Goal: Task Accomplishment & Management: Use online tool/utility

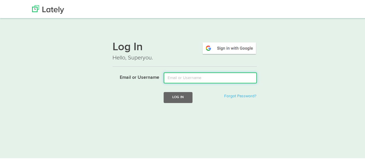
click at [169, 77] on input "Email or Username" at bounding box center [210, 77] width 93 height 11
type input "[EMAIL_ADDRESS][DOMAIN_NAME]"
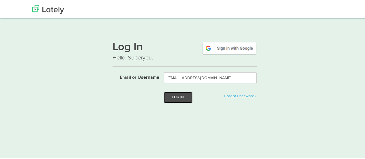
click at [180, 97] on button "Log In" at bounding box center [178, 96] width 29 height 11
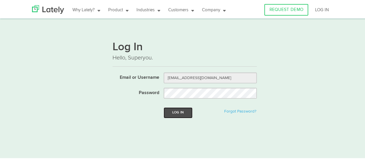
click at [178, 109] on button "Log In" at bounding box center [178, 112] width 29 height 11
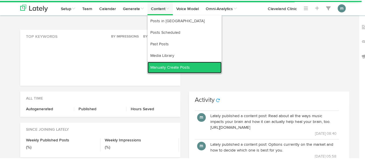
click at [163, 67] on link "Manually Create Posts" at bounding box center [185, 67] width 74 height 12
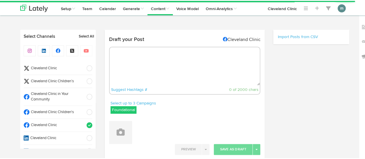
radio input "true"
select select "9"
select select "47"
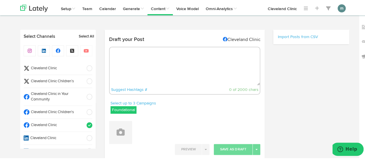
click at [132, 62] on textarea at bounding box center [185, 66] width 150 height 38
paste textarea "Practiced mindfully and in moderation, bed rotting may boost your physical and …"
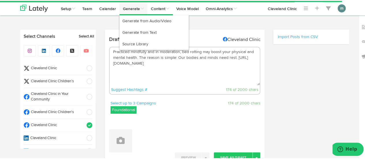
type textarea "Practiced mindfully and in moderation, bed rotting may boost your physical and …"
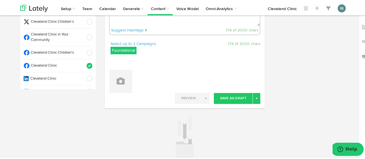
scroll to position [87, 0]
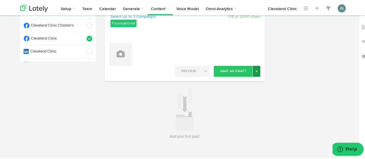
click at [255, 72] on button "Toggle Dropdown" at bounding box center [257, 70] width 8 height 11
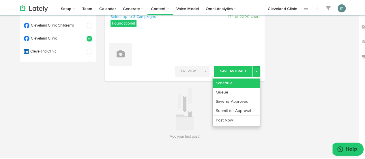
click at [245, 85] on link "Schedule" at bounding box center [236, 82] width 47 height 9
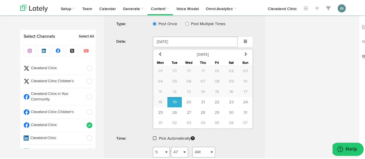
scroll to position [202, 0]
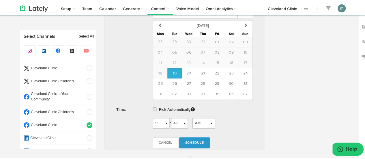
click at [153, 108] on span at bounding box center [154, 109] width 3 height 4
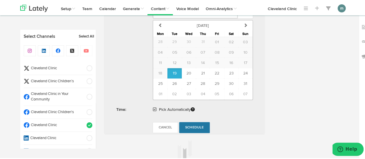
click at [192, 125] on span "Schedule" at bounding box center [194, 126] width 18 height 3
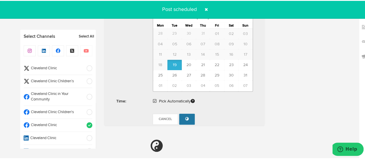
radio input "true"
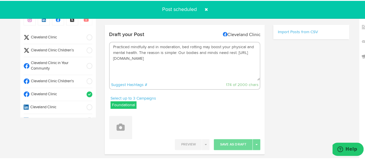
scroll to position [0, 0]
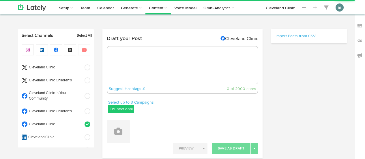
radio input "true"
select select "9"
select select "48"
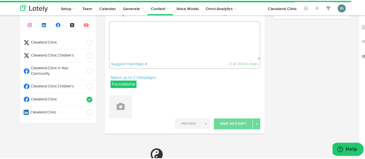
click at [133, 42] on textarea at bounding box center [185, 40] width 150 height 38
paste textarea "Examples and advice for how to break the cycle of negative thinking. https://cl…"
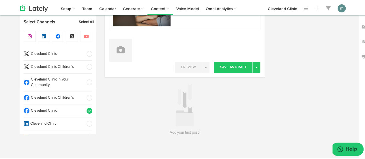
scroll to position [139, 0]
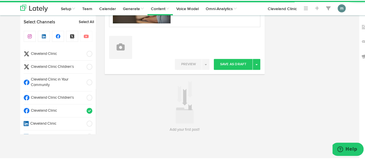
type textarea "Examples and advice for how to break the cycle of negative thinking. https://cl…"
click at [259, 62] on div "Preview Enable Live Preview Save As Draft Toggle Dropdown Schedule Queue Save a…" at bounding box center [185, 63] width 160 height 11
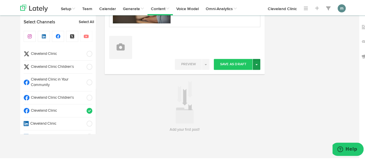
click at [257, 63] on button "Toggle Dropdown" at bounding box center [257, 63] width 8 height 11
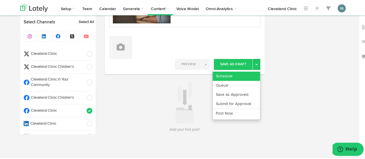
click at [247, 72] on link "Schedule" at bounding box center [236, 75] width 47 height 9
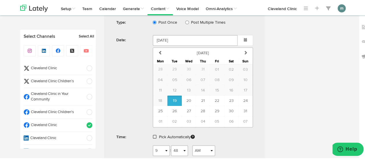
scroll to position [246, 0]
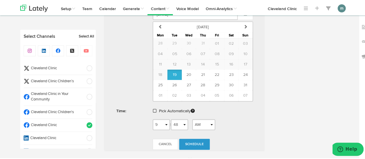
click at [153, 109] on span at bounding box center [154, 110] width 3 height 4
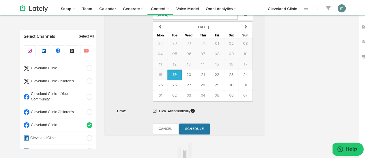
click at [199, 127] on span "Schedule" at bounding box center [194, 128] width 18 height 3
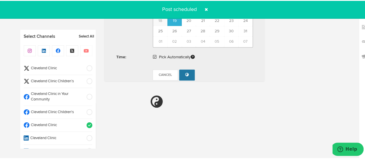
radio input "true"
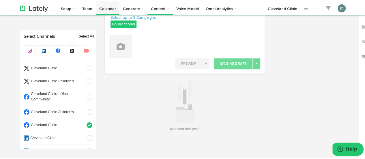
scroll to position [85, 0]
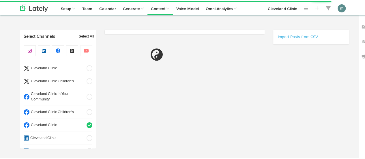
scroll to position [85, 0]
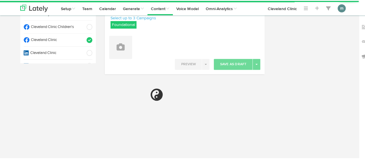
radio input "true"
select select "9"
select select "48"
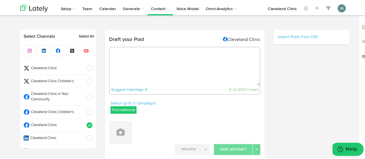
click at [173, 64] on textarea at bounding box center [185, 66] width 150 height 38
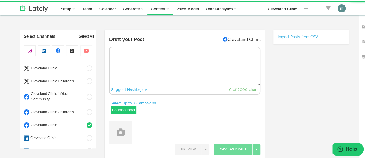
paste textarea "There’s no clear-cut answer for how many calories you should eat in a day. Many…"
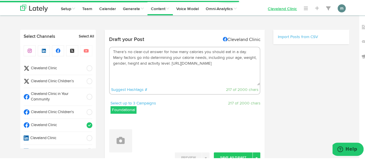
type textarea "There’s no clear-cut answer for how many calories you should eat in a day. Many…"
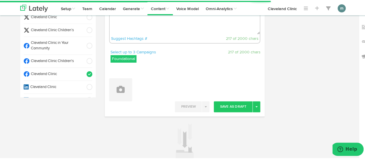
scroll to position [94, 0]
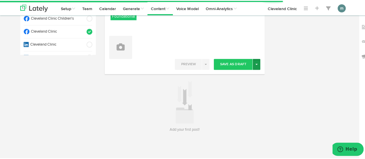
click at [255, 61] on button "Toggle Dropdown" at bounding box center [257, 63] width 8 height 11
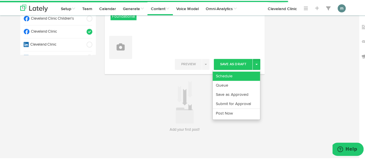
click at [245, 73] on link "Schedule" at bounding box center [236, 75] width 47 height 9
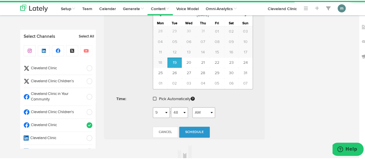
scroll to position [267, 0]
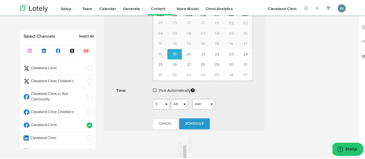
click at [153, 88] on span at bounding box center [154, 90] width 3 height 4
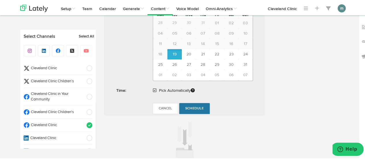
click at [193, 106] on span "Schedule" at bounding box center [194, 107] width 18 height 3
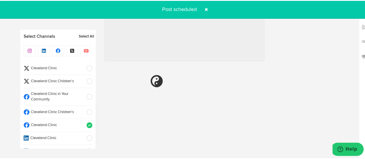
radio input "true"
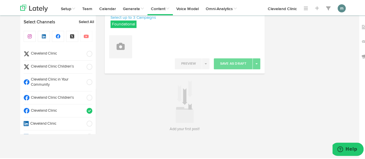
scroll to position [85, 0]
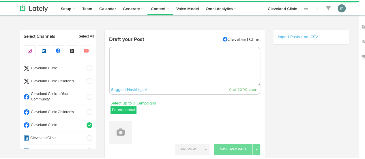
radio input "true"
select select "9"
select select "49"
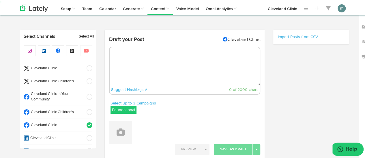
click at [49, 67] on span "Cleveland Clinic" at bounding box center [55, 67] width 53 height 5
click at [58, 124] on span "Cleveland Clinic" at bounding box center [55, 124] width 53 height 5
click at [126, 68] on textarea at bounding box center [185, 66] width 150 height 38
paste textarea "Practiced mindfully and in moderation, bed rotting may boost your physical and …"
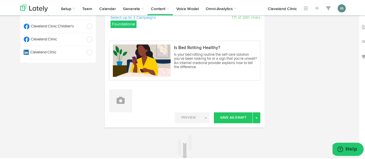
scroll to position [87, 0]
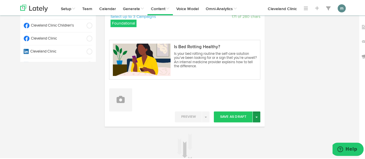
type textarea "Practiced mindfully and in moderation, bed rotting may boost your physical and …"
click at [253, 118] on button "Toggle Dropdown" at bounding box center [257, 116] width 8 height 11
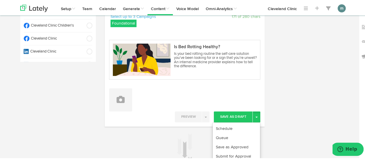
click at [249, 122] on ul "Schedule Queue Save as Approved Submit for Approval Post Now" at bounding box center [237, 147] width 48 height 50
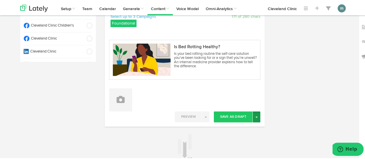
click at [254, 119] on button "Toggle Dropdown" at bounding box center [257, 116] width 8 height 11
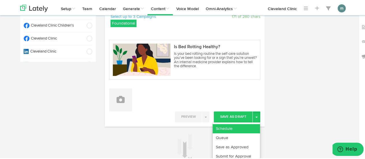
click at [250, 127] on link "Schedule" at bounding box center [236, 127] width 47 height 9
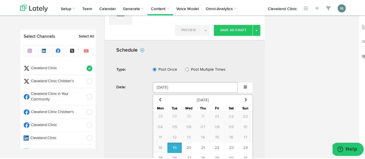
scroll to position [231, 0]
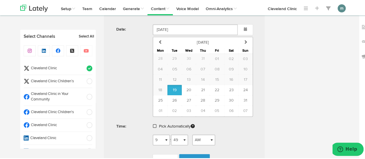
click at [154, 125] on span at bounding box center [154, 125] width 3 height 4
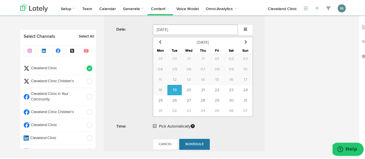
click at [198, 142] on span "Schedule" at bounding box center [194, 143] width 18 height 3
radio input "true"
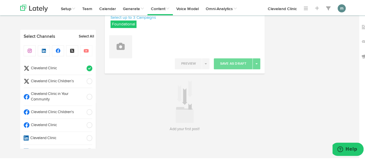
scroll to position [85, 0]
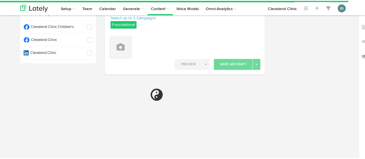
select select "9"
select select "50"
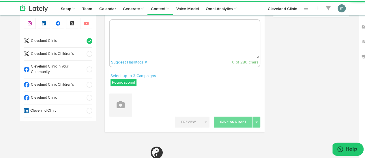
click at [140, 40] on textarea at bounding box center [185, 38] width 150 height 38
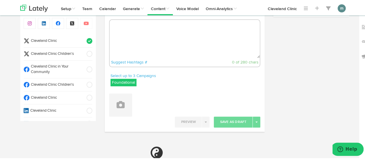
paste textarea "Examples and advice for how to break the cycle of negative thinking. [URL][DOMA…"
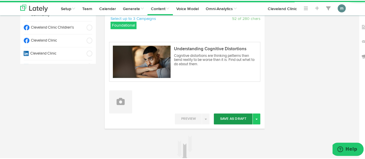
scroll to position [85, 0]
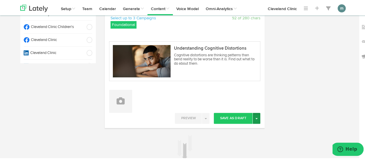
type textarea "Examples and advice for how to break the cycle of negative thinking. [URL][DOMA…"
click at [256, 118] on span "button" at bounding box center [257, 117] width 2 height 1
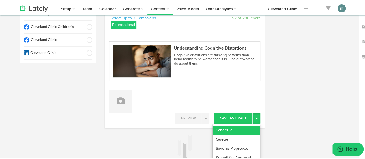
click at [248, 125] on link "Schedule" at bounding box center [236, 129] width 47 height 9
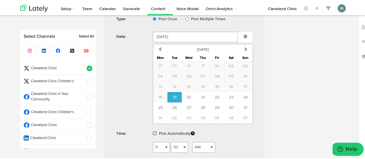
scroll to position [259, 0]
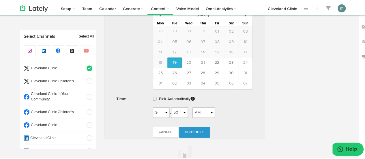
click at [155, 97] on link at bounding box center [155, 98] width 5 height 4
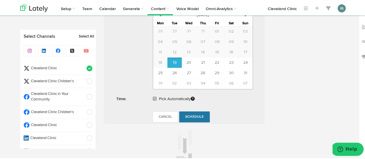
click at [195, 114] on span "Schedule" at bounding box center [194, 115] width 18 height 3
radio input "true"
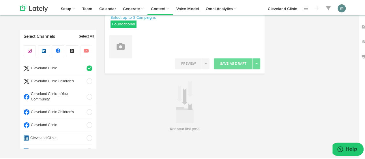
scroll to position [85, 0]
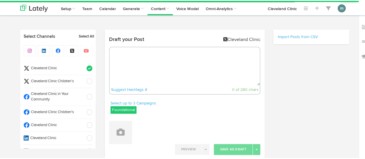
radio input "true"
select select "9"
select select "50"
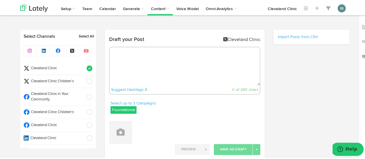
click at [157, 57] on textarea at bounding box center [185, 66] width 150 height 38
paste textarea "There’s no clear-cut answer for how many calories you should eat in a day. Many…"
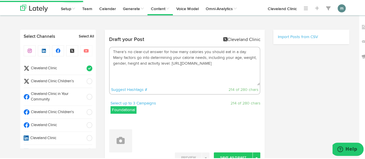
type textarea "There’s no clear-cut answer for how many calories you should eat in a day. Many…"
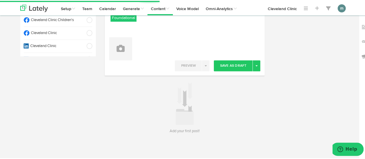
scroll to position [94, 0]
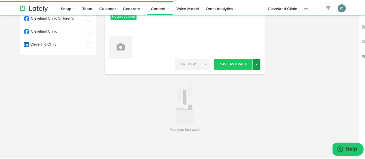
click at [255, 67] on button "Toggle Dropdown" at bounding box center [257, 63] width 8 height 11
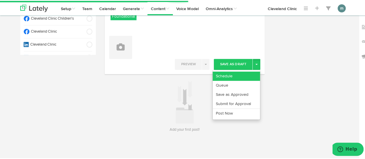
click at [239, 76] on link "Schedule" at bounding box center [236, 75] width 47 height 9
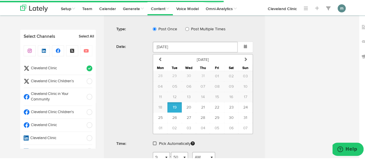
scroll to position [180, 0]
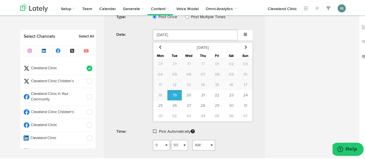
click at [153, 129] on span at bounding box center [154, 131] width 3 height 4
click at [185, 147] on span "Schedule" at bounding box center [194, 148] width 18 height 3
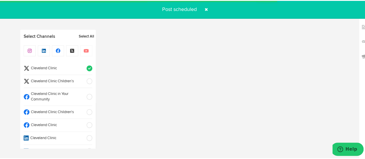
radio input "true"
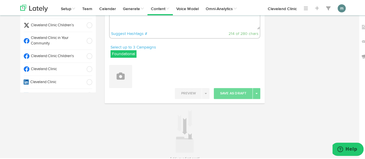
scroll to position [27, 0]
